Goal: Navigation & Orientation: Find specific page/section

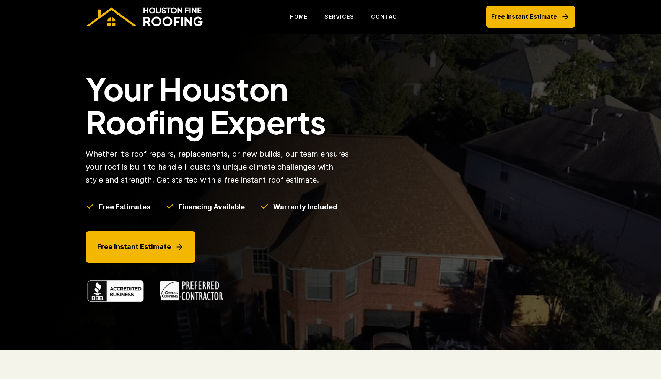
click at [402, 134] on div "Your Houston Roofing Experts Whether it’s roof repairs, replacements, or new bu…" at bounding box center [330, 192] width 505 height 316
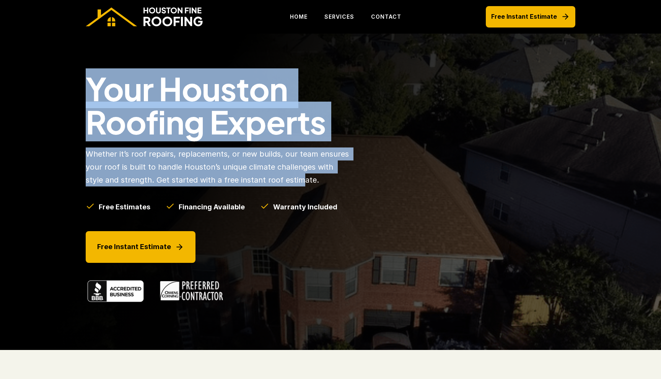
drag, startPoint x: 81, startPoint y: 84, endPoint x: 282, endPoint y: 176, distance: 220.3
click at [282, 176] on div "Your Houston Roofing Experts Whether it’s roof repairs, replacements, or new bu…" at bounding box center [330, 192] width 505 height 316
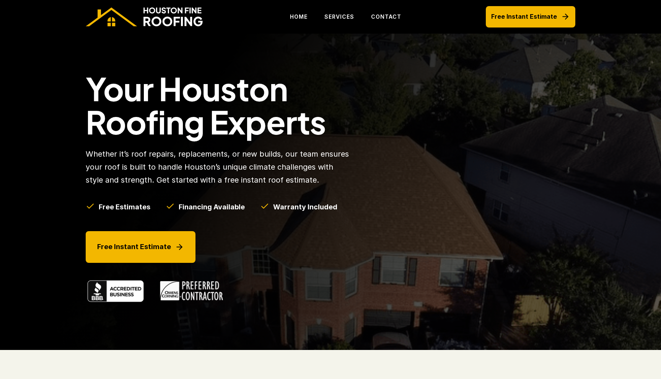
click at [386, 196] on div "Your Houston Roofing Experts Whether it’s roof repairs, replacements, or new bu…" at bounding box center [240, 188] width 308 height 232
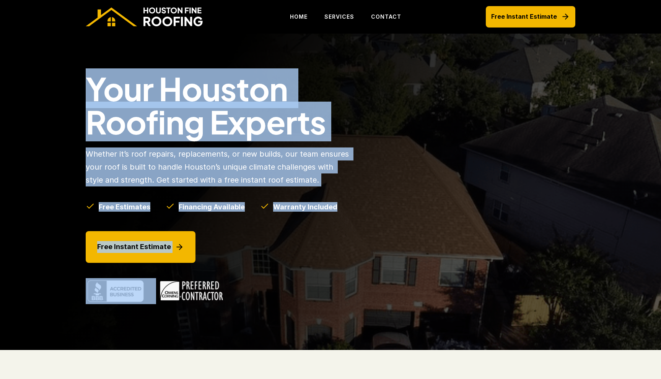
drag, startPoint x: 79, startPoint y: 83, endPoint x: 201, endPoint y: 234, distance: 194.3
click at [201, 234] on div "Your Houston Roofing Experts Whether it’s roof repairs, replacements, or new bu…" at bounding box center [330, 192] width 505 height 316
click at [45, 54] on div "Your Houston Roofing Experts Whether it’s roof repairs, replacements, or new bu…" at bounding box center [330, 192] width 661 height 316
drag, startPoint x: 74, startPoint y: 68, endPoint x: 243, endPoint y: 296, distance: 284.0
click at [243, 296] on div "Your Houston Roofing Experts Whether it’s roof repairs, replacements, or new bu…" at bounding box center [330, 192] width 661 height 316
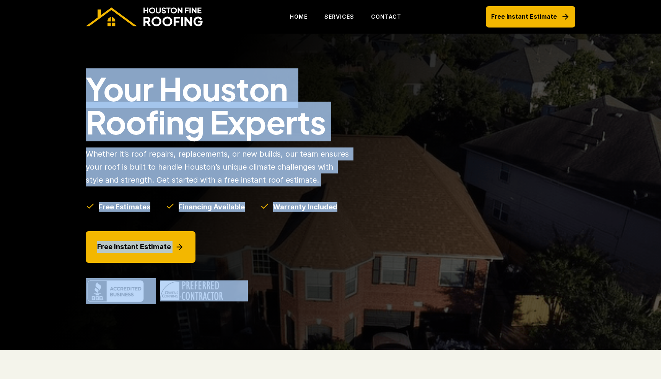
copy div "Your Houston Roofing Experts Whether it’s roof repairs, replacements, or new bu…"
